Goal: Find specific page/section: Find specific page/section

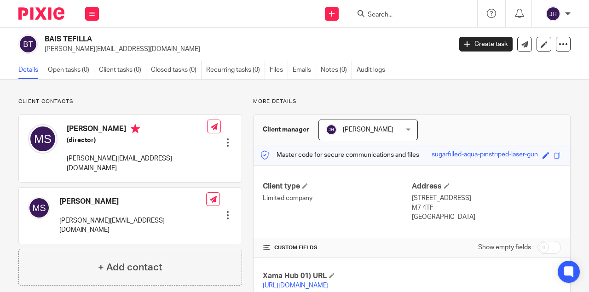
click at [383, 15] on input "Search" at bounding box center [408, 15] width 83 height 8
paste input "ALCHEMIST LEARNING"
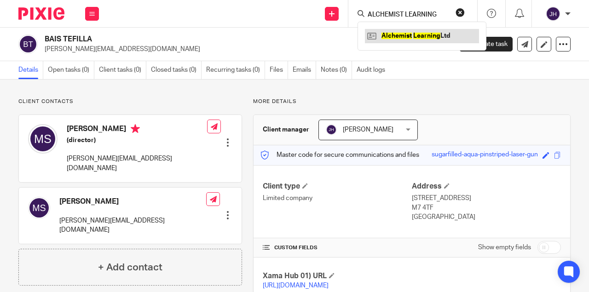
type input "ALCHEMIST LEARNING"
click at [392, 38] on link at bounding box center [422, 36] width 114 height 14
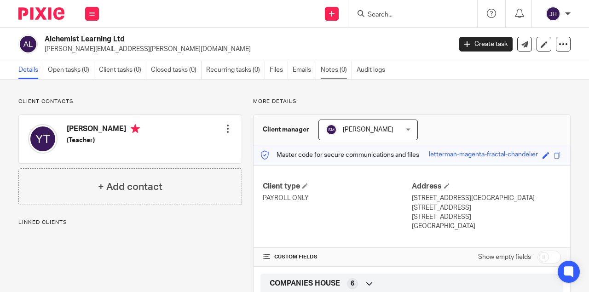
click at [327, 66] on link "Notes (0)" at bounding box center [336, 70] width 31 height 18
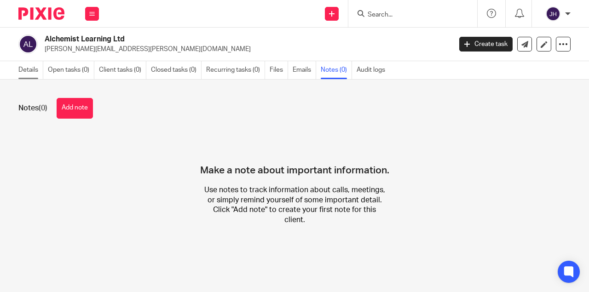
click at [37, 71] on link "Details" at bounding box center [30, 70] width 25 height 18
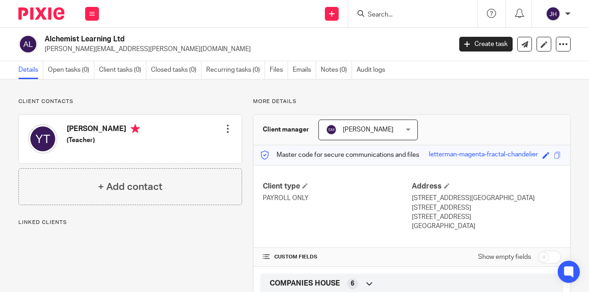
click at [374, 121] on span "[PERSON_NAME]" at bounding box center [362, 129] width 73 height 19
click at [363, 106] on div "More details Client manager [PERSON_NAME] [PERSON_NAME] [PERSON_NAME] [PERSON_N…" at bounding box center [406, 254] width 329 height 312
